Goal: Task Accomplishment & Management: Manage account settings

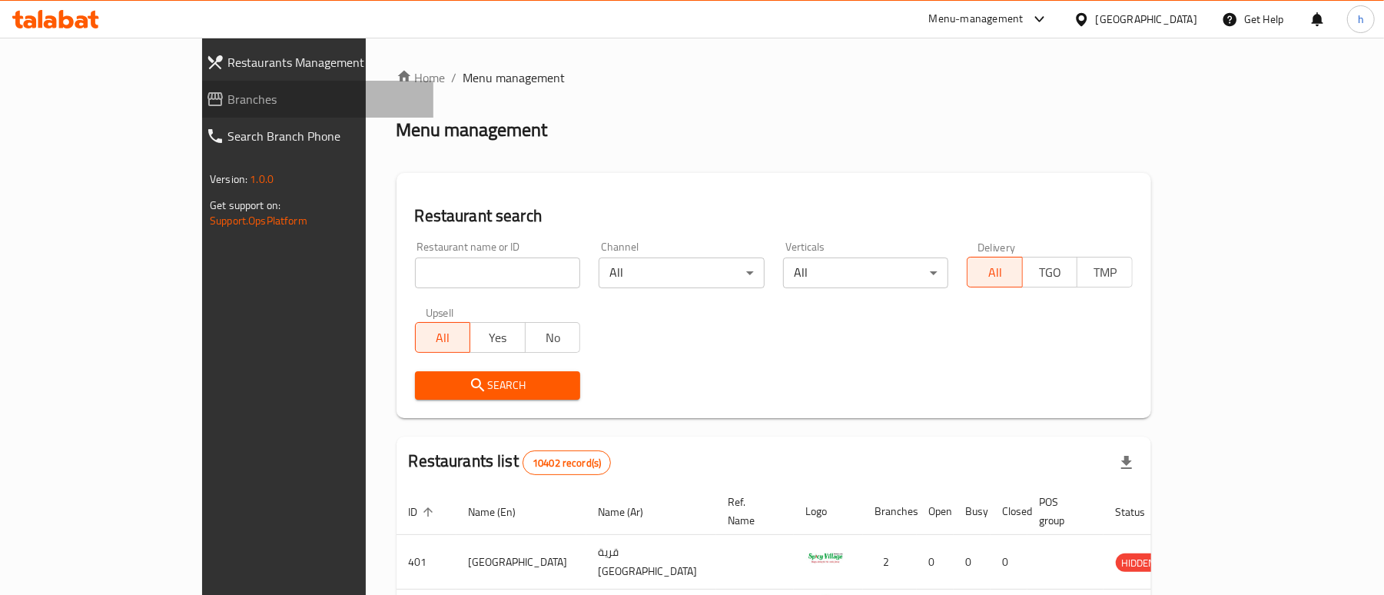
click at [227, 94] on span "Branches" at bounding box center [324, 99] width 194 height 18
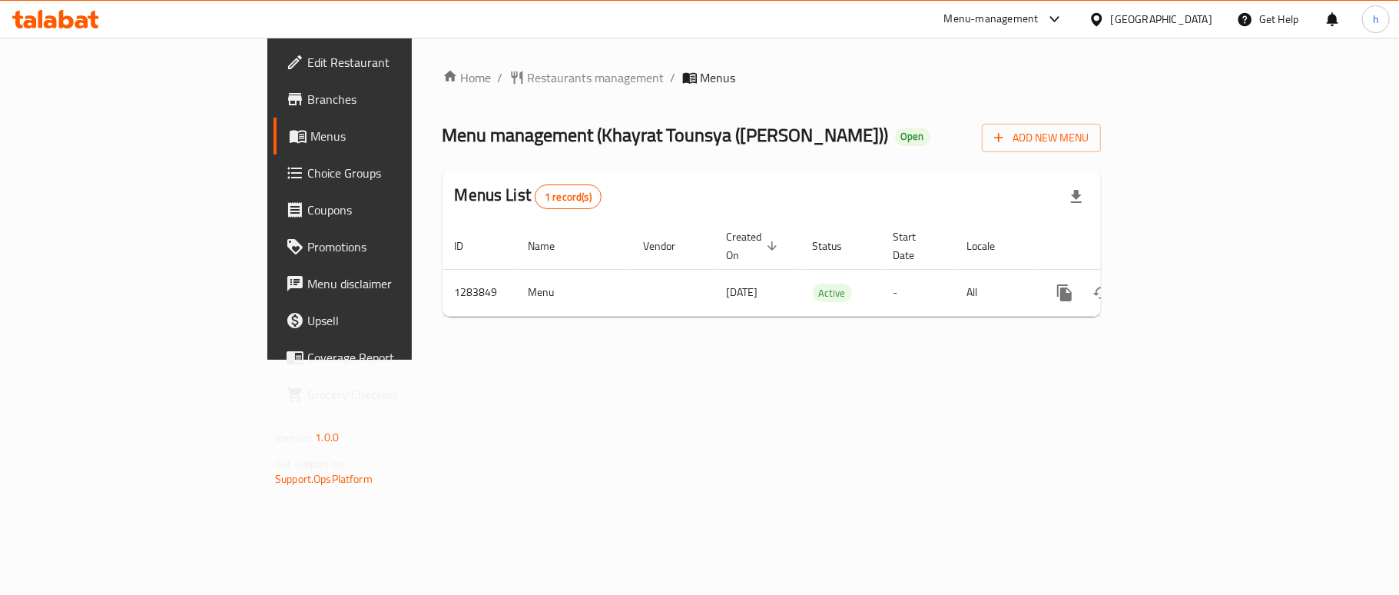
click at [307, 65] on span "Edit Restaurant" at bounding box center [397, 62] width 181 height 18
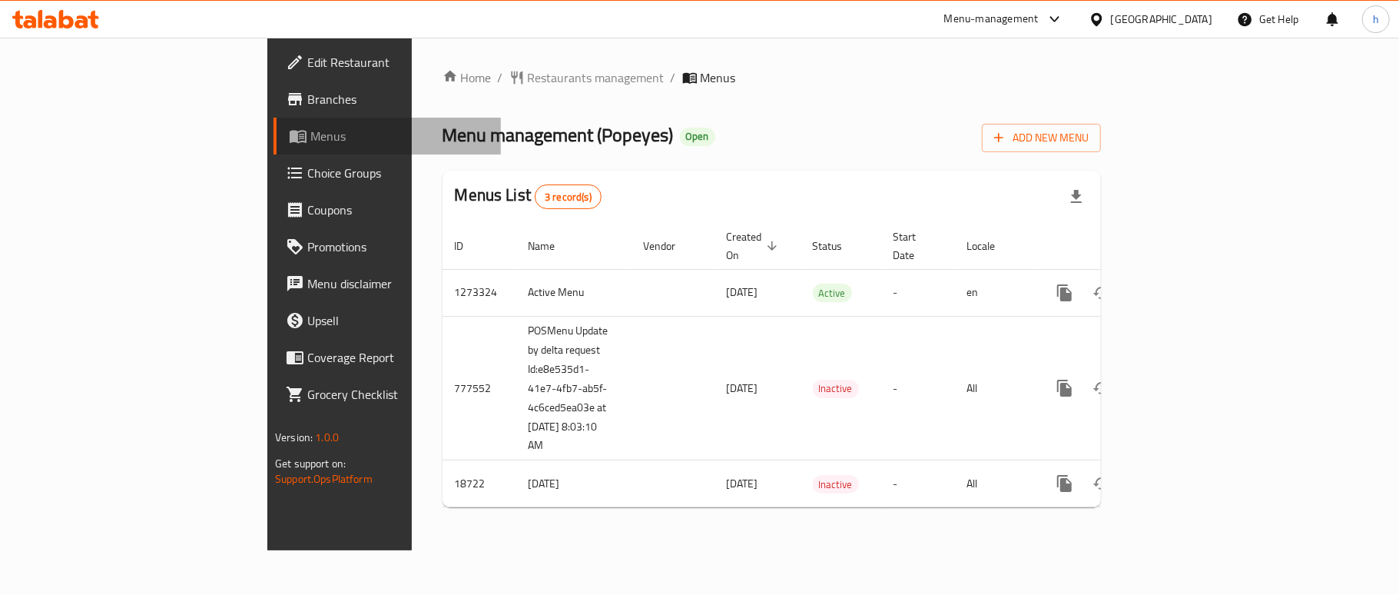
click at [310, 133] on span "Menus" at bounding box center [399, 136] width 178 height 18
click at [1143, 18] on div "United Arab Emirates" at bounding box center [1161, 19] width 101 height 17
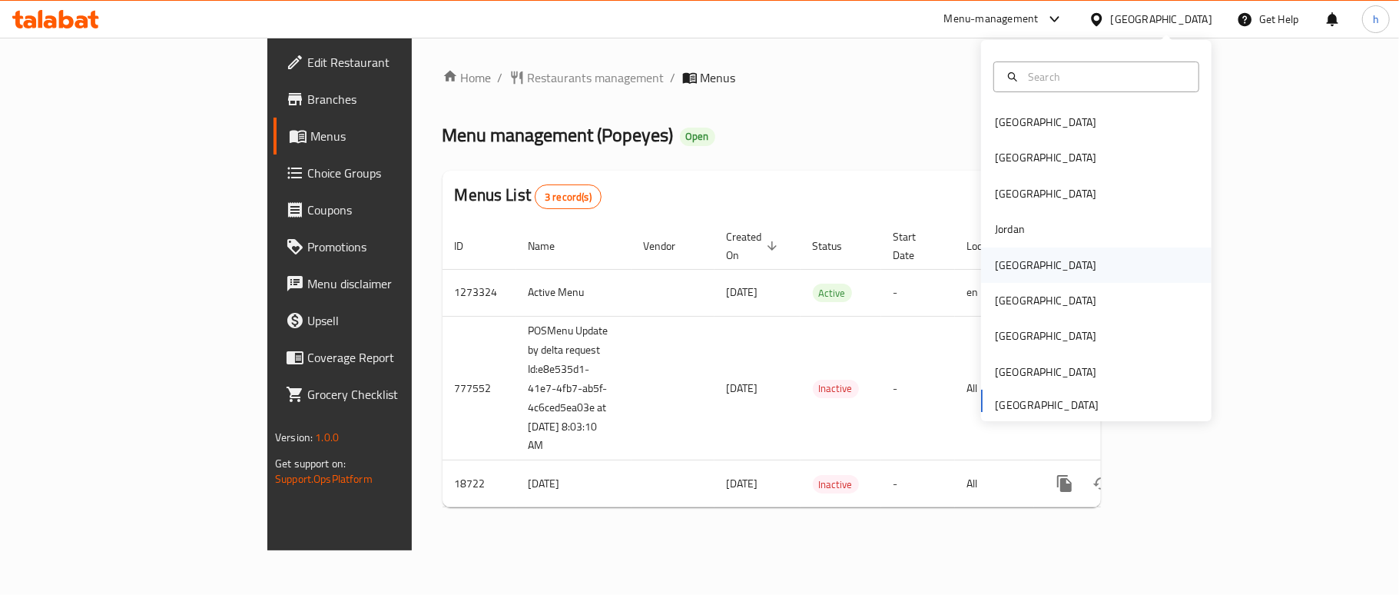
click at [1011, 264] on div "Kuwait" at bounding box center [1045, 265] width 101 height 17
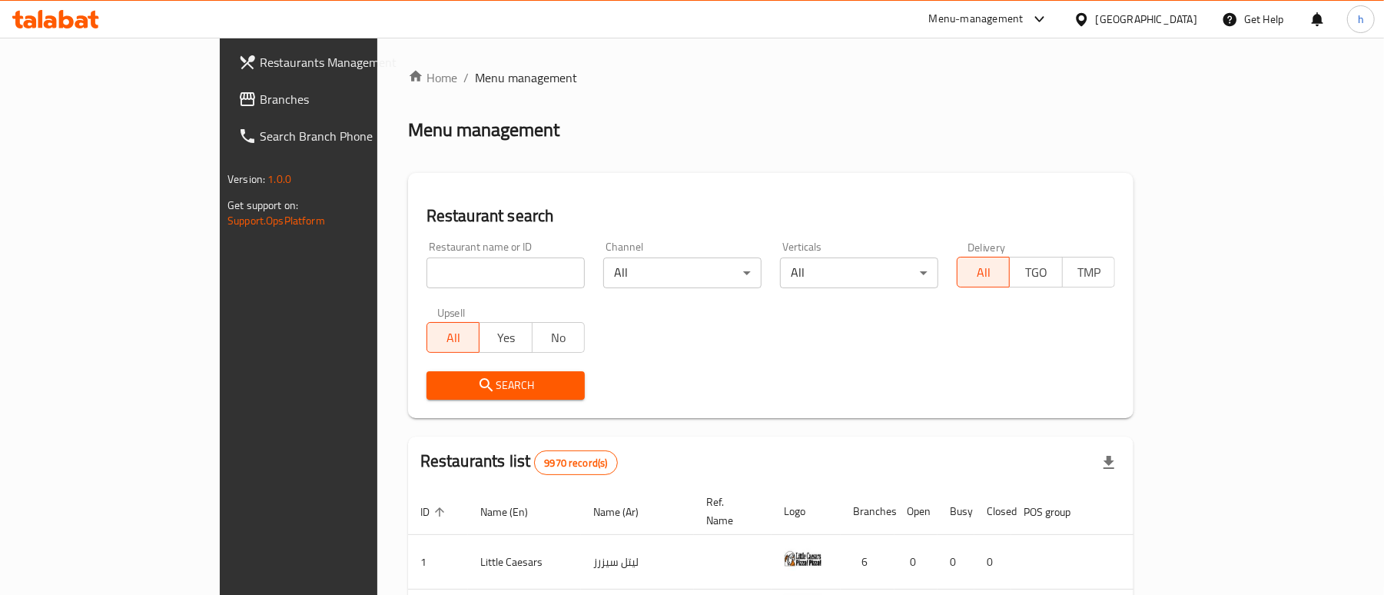
click at [260, 94] on span "Branches" at bounding box center [349, 99] width 179 height 18
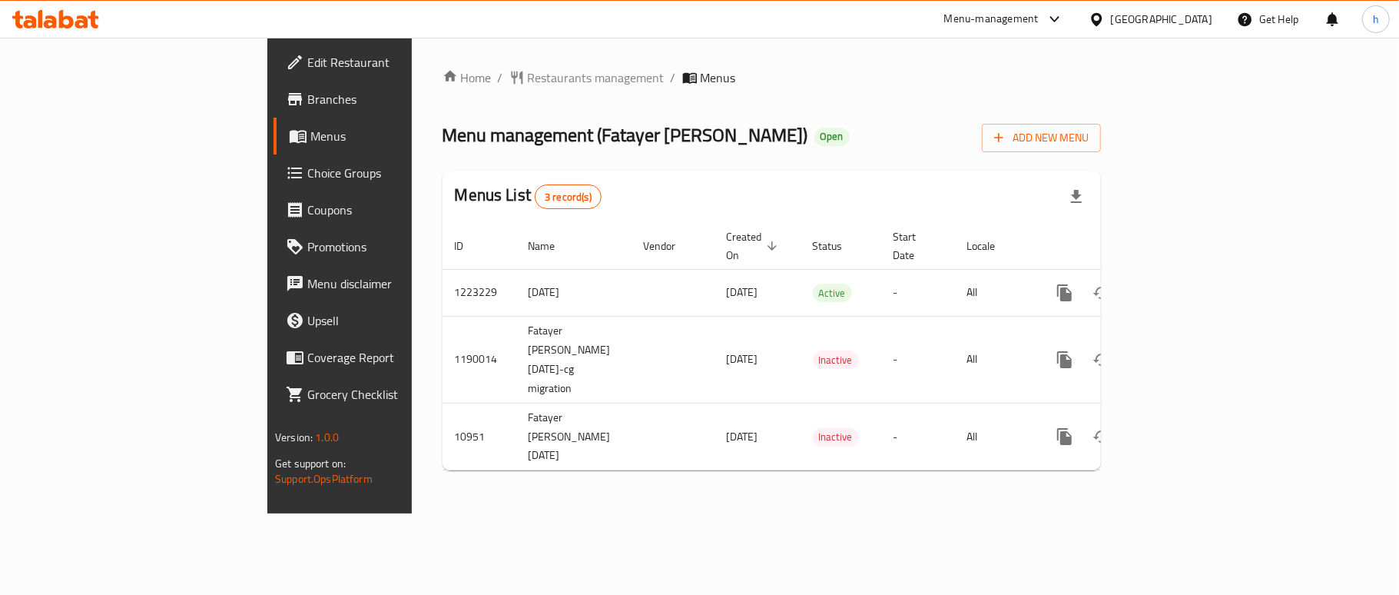
click at [273, 184] on link "Choice Groups" at bounding box center [386, 172] width 227 height 37
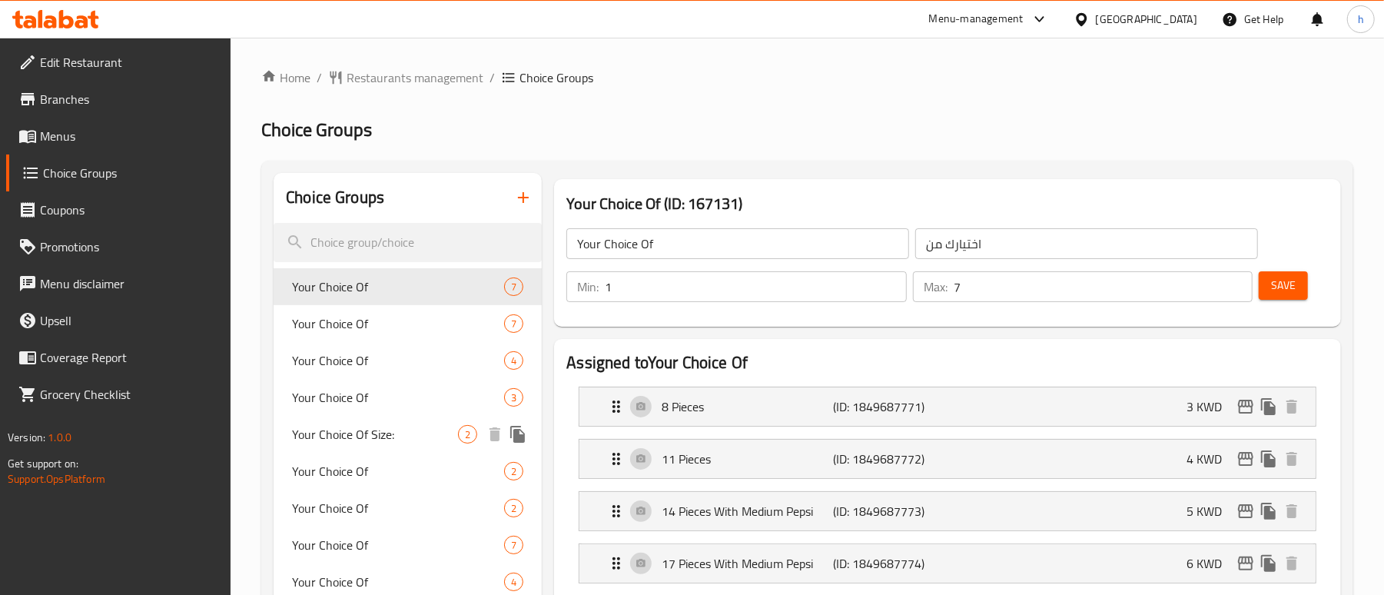
click at [398, 437] on span "Your Choice Of Size:" at bounding box center [375, 434] width 166 height 18
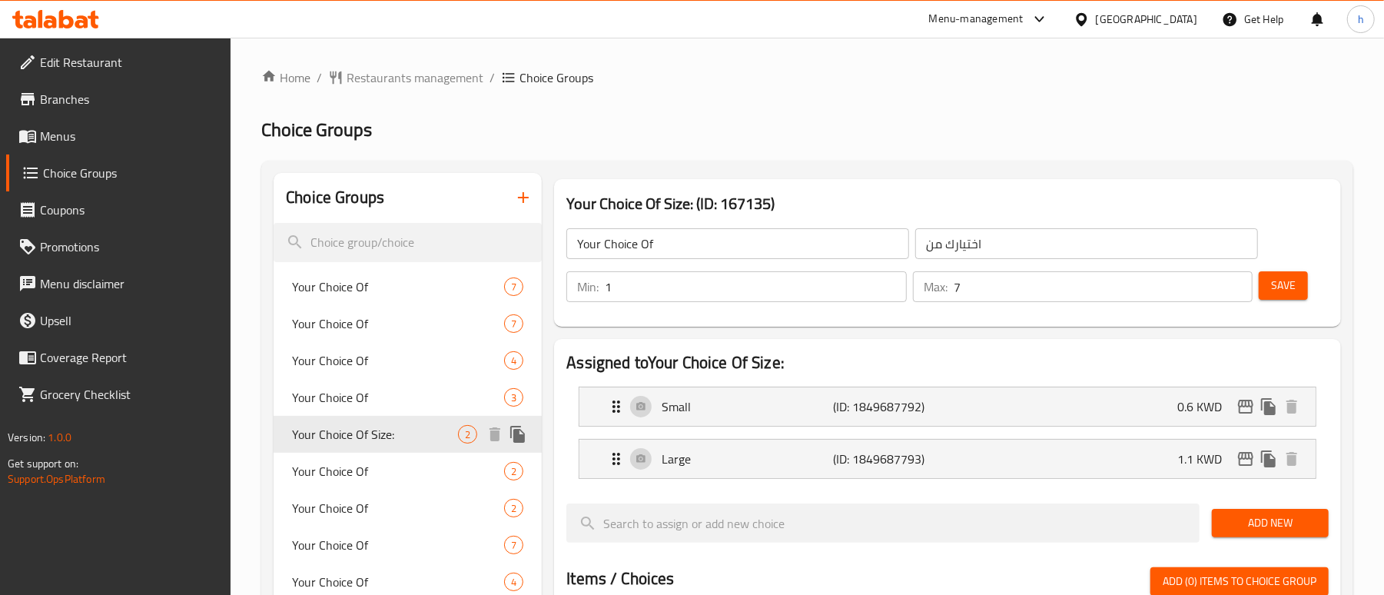
type input "Your Choice Of Size:"
type input "إختيارك من الحجم:"
type input "2"
click at [1187, 20] on div "[GEOGRAPHIC_DATA]" at bounding box center [1146, 19] width 101 height 17
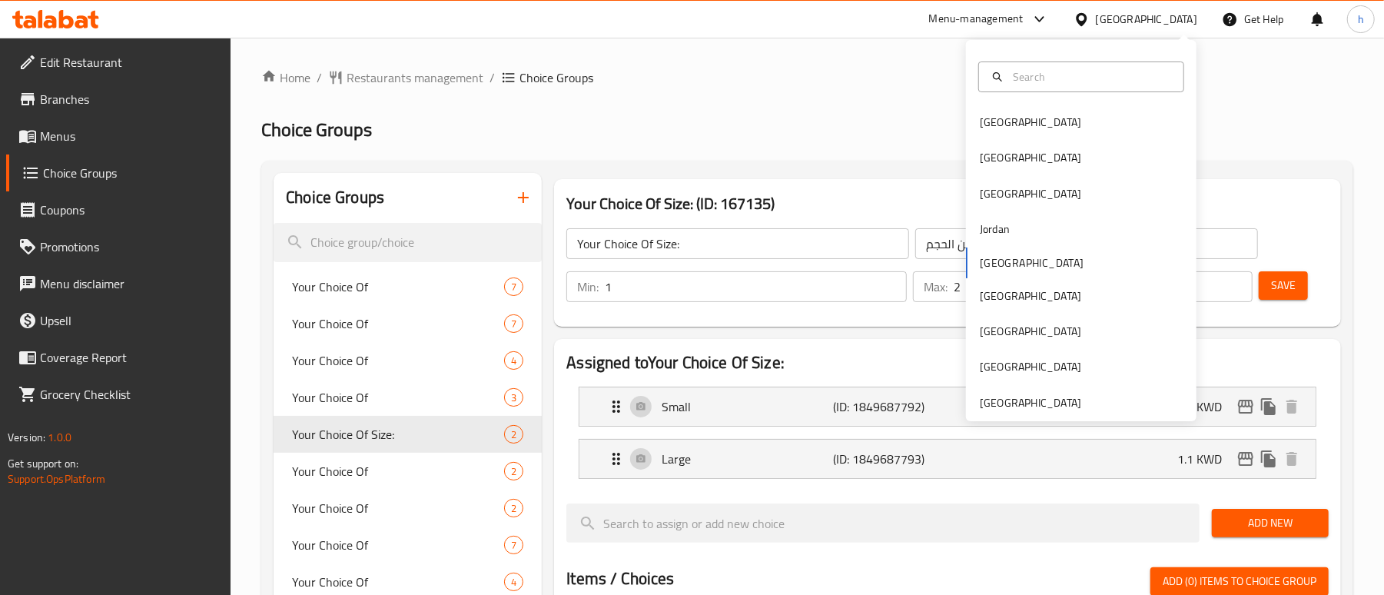
click at [704, 103] on div "Home / Restaurants management / Choice Groups Choice Groups Choice Groups Your …" at bounding box center [807, 585] width 1092 height 1034
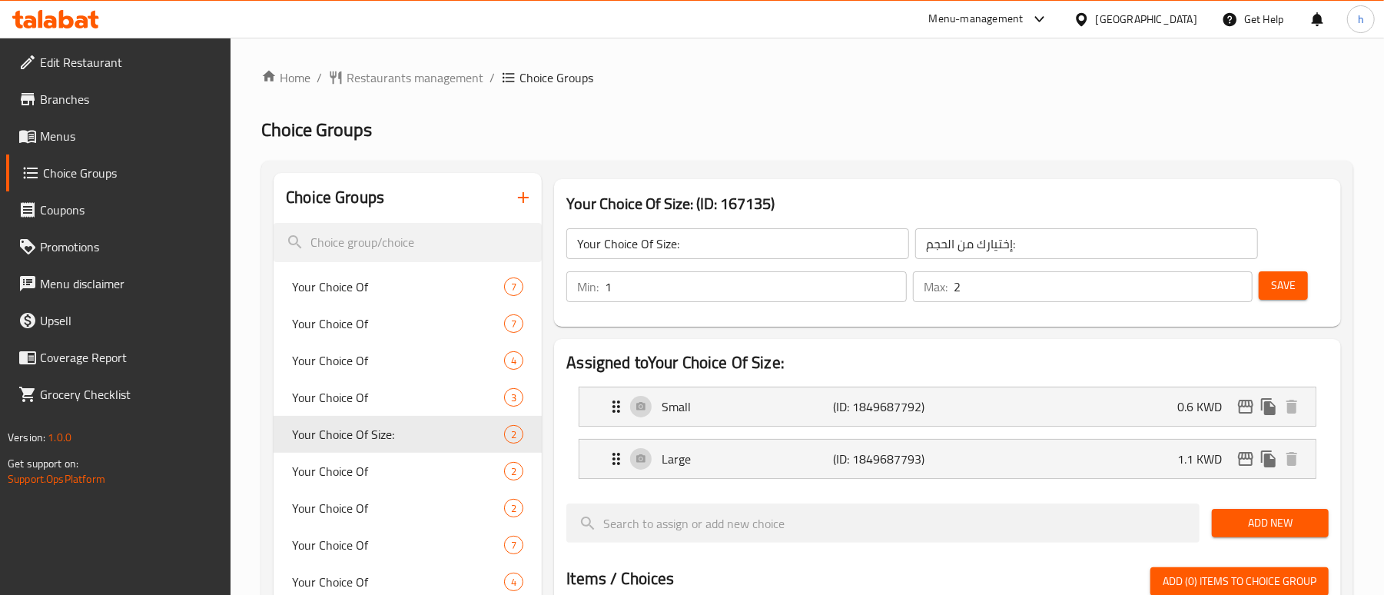
click at [1023, 25] on div "Menu-management" at bounding box center [976, 19] width 94 height 18
click at [989, 164] on div "Restaurant-Management" at bounding box center [960, 169] width 121 height 17
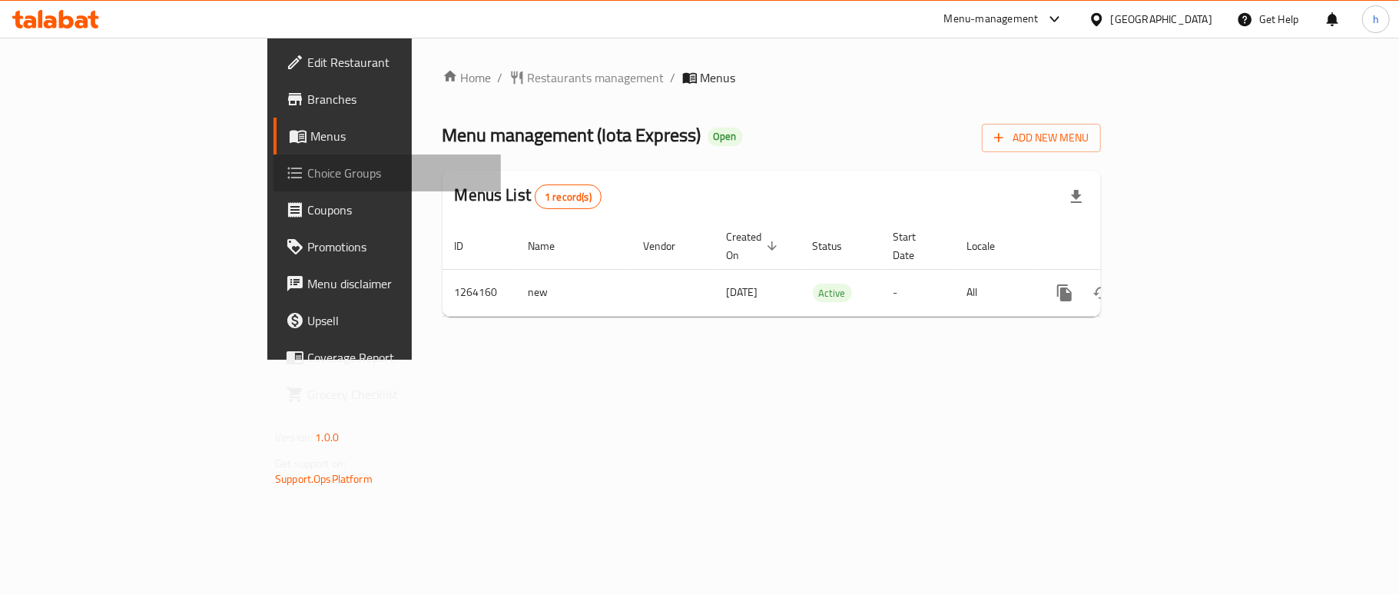
click at [307, 181] on span "Choice Groups" at bounding box center [397, 173] width 181 height 18
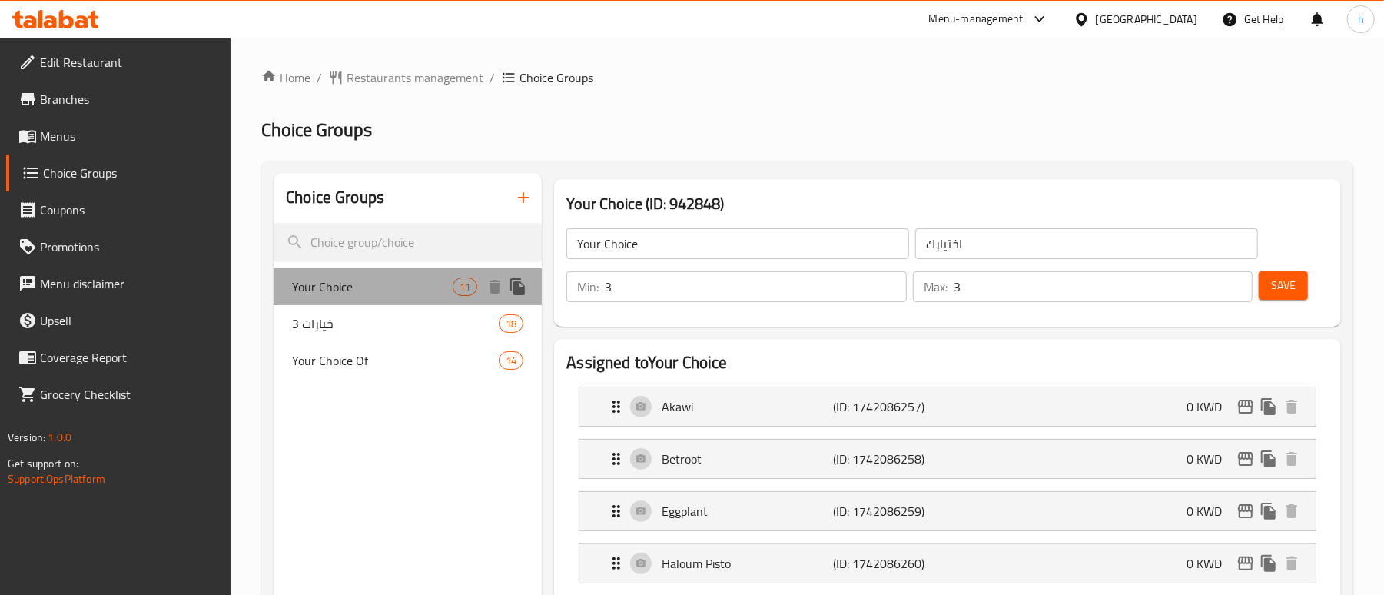
click at [424, 292] on span "Your Choice" at bounding box center [372, 286] width 161 height 18
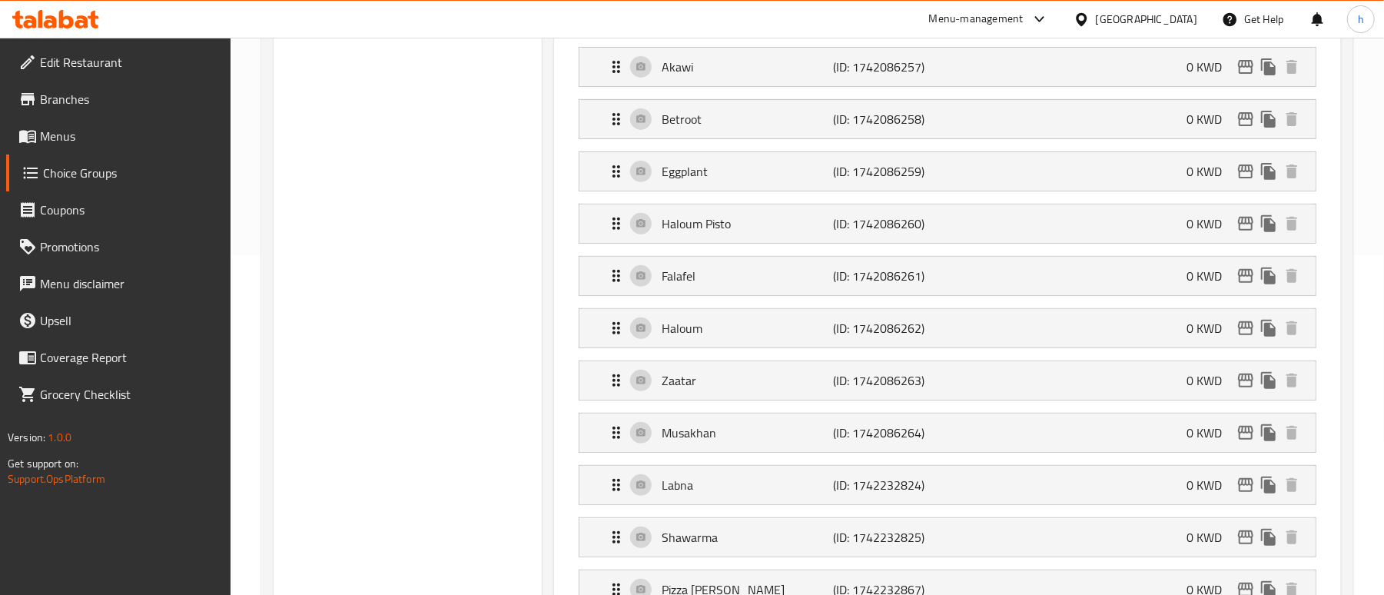
scroll to position [409, 0]
